Goal: Task Accomplishment & Management: Use online tool/utility

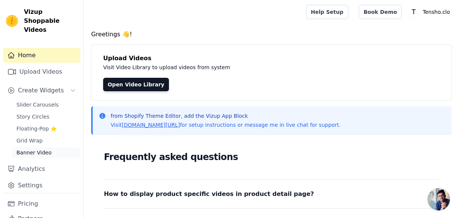
click at [34, 149] on span "Banner Video" at bounding box center [33, 152] width 35 height 7
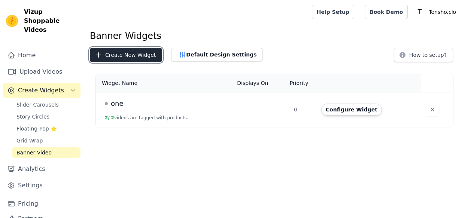
click at [126, 50] on button "Create New Widget" at bounding box center [126, 55] width 72 height 14
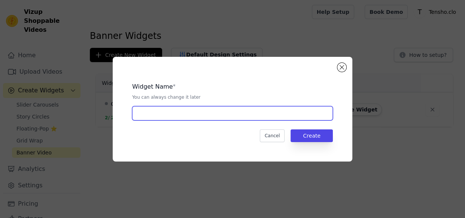
click at [275, 115] on input "text" at bounding box center [232, 113] width 200 height 14
type input "REVO"
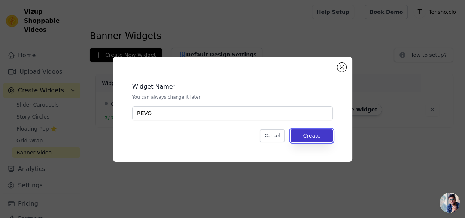
click at [325, 135] on button "Create" at bounding box center [311, 135] width 42 height 13
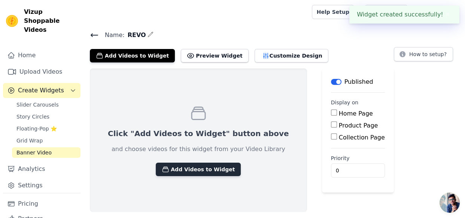
click at [205, 172] on button "Add Videos to Widget" at bounding box center [198, 169] width 85 height 13
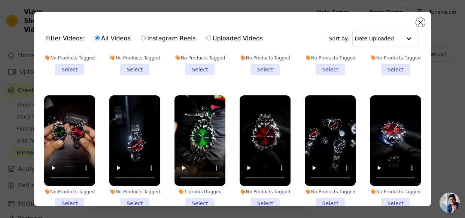
click at [146, 37] on label "Instagram Reels" at bounding box center [167, 39] width 55 height 10
click at [145, 37] on input "Instagram Reels" at bounding box center [143, 38] width 5 height 5
radio input "true"
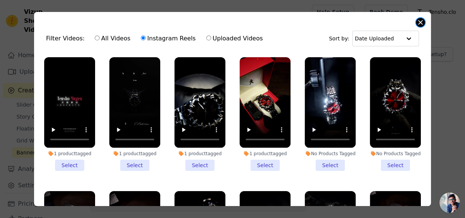
click at [422, 22] on button "Close modal" at bounding box center [420, 22] width 9 height 9
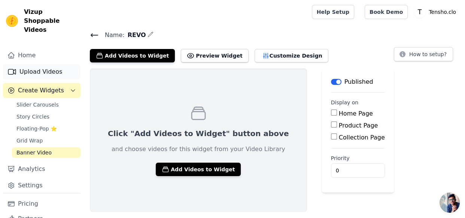
click at [41, 66] on link "Upload Videos" at bounding box center [41, 71] width 77 height 15
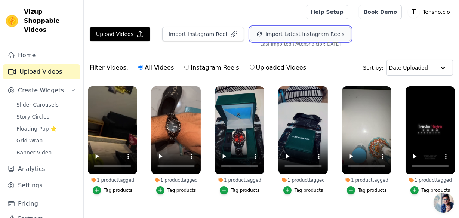
click at [255, 34] on button "Import Latest Instagram Reels" at bounding box center [300, 34] width 101 height 14
click at [268, 34] on button "Import Latest Instagram Reels" at bounding box center [300, 34] width 101 height 14
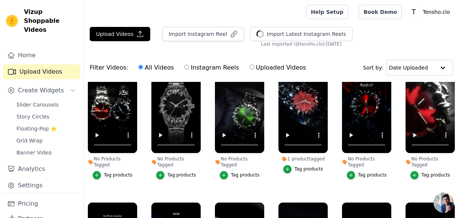
scroll to position [1253, 0]
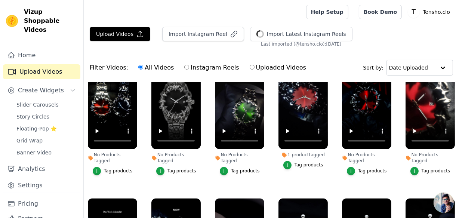
click at [250, 66] on input "Uploaded Videos" at bounding box center [252, 67] width 5 height 5
radio input "true"
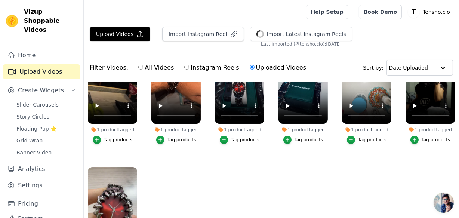
scroll to position [0, 0]
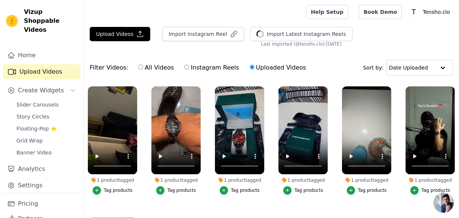
click at [116, 65] on div "Filter Videos: All Videos Instagram Reels Uploaded Videos" at bounding box center [200, 67] width 221 height 17
click at [138, 68] on input "All Videos" at bounding box center [140, 67] width 5 height 5
radio input "true"
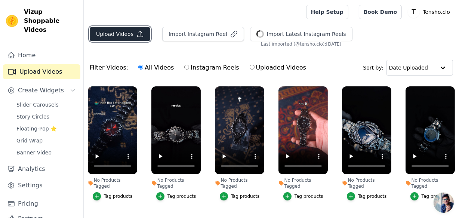
click at [130, 32] on button "Upload Videos" at bounding box center [120, 34] width 61 height 14
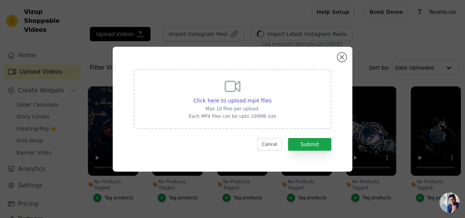
click at [334, 56] on div "Click here to upload mp4 files Max 10 files per upload. Each MP4 files can be u…" at bounding box center [232, 109] width 239 height 125
click at [339, 56] on button "Close modal" at bounding box center [341, 57] width 9 height 9
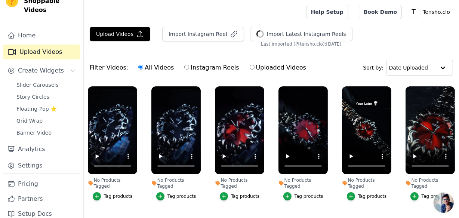
click at [184, 66] on input "Instagram Reels" at bounding box center [186, 67] width 5 height 5
radio input "true"
